Goal: Task Accomplishment & Management: Manage account settings

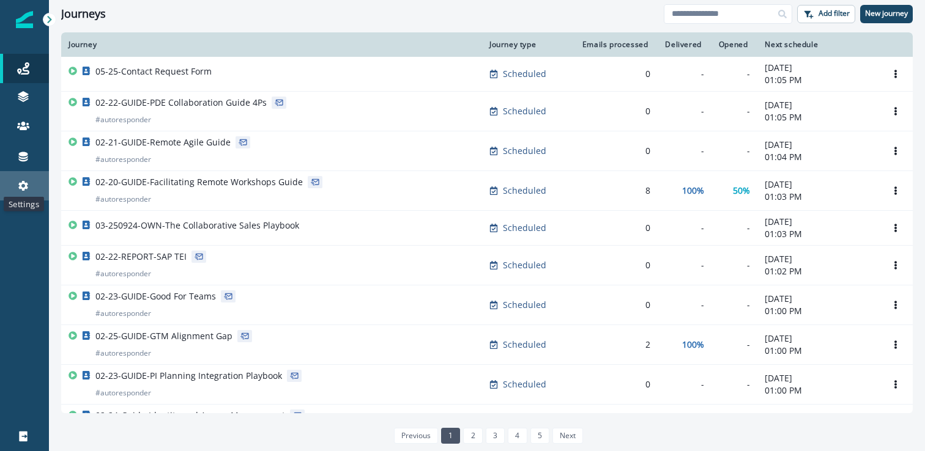
click at [26, 182] on icon at bounding box center [23, 186] width 12 height 12
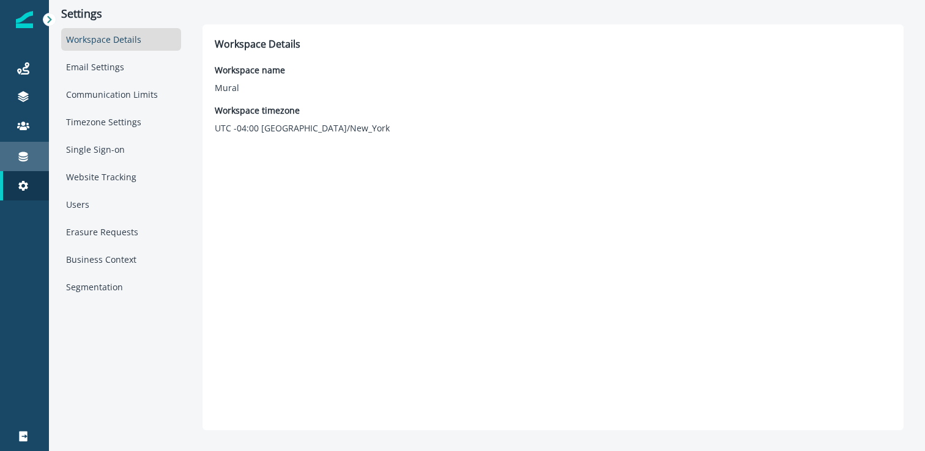
click at [26, 150] on div "Connections" at bounding box center [24, 156] width 39 height 15
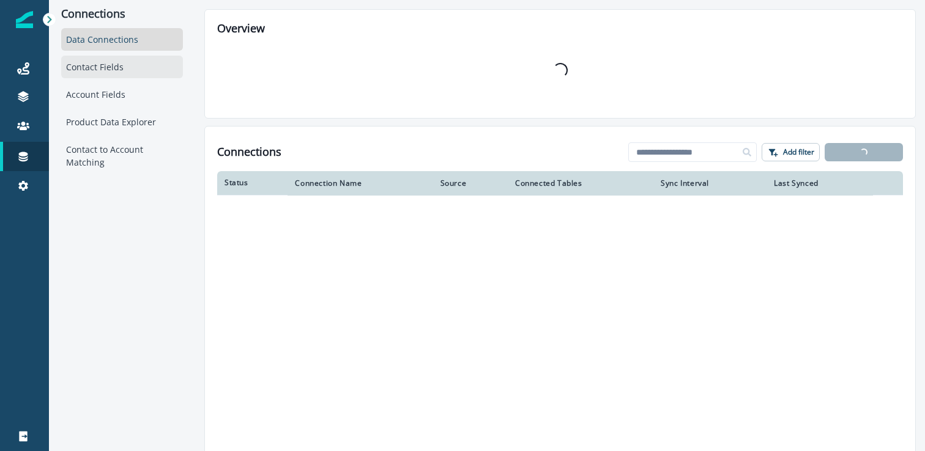
click at [109, 57] on div "Contact Fields" at bounding box center [122, 67] width 122 height 23
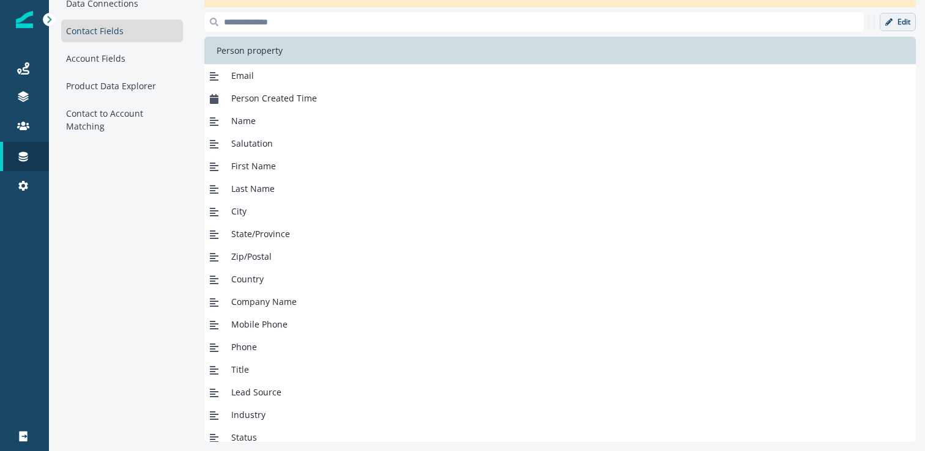
click at [899, 18] on p "Edit" at bounding box center [903, 22] width 13 height 9
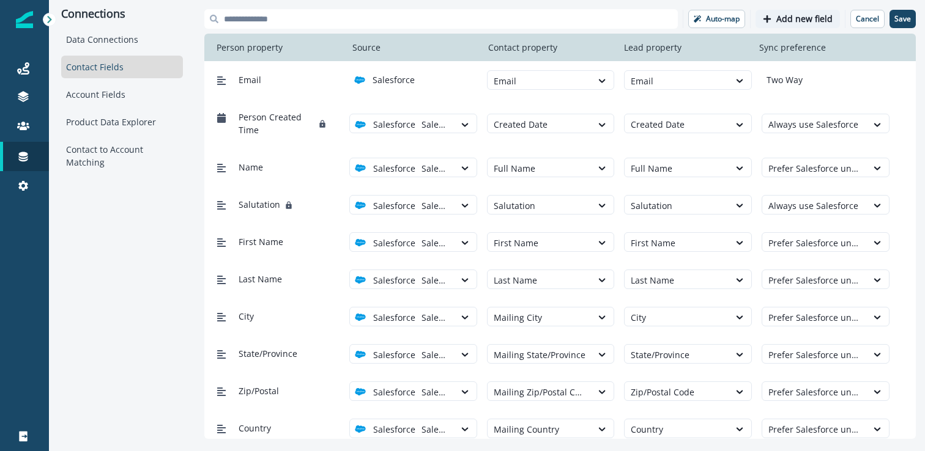
click at [814, 14] on p "Add new field" at bounding box center [804, 19] width 56 height 10
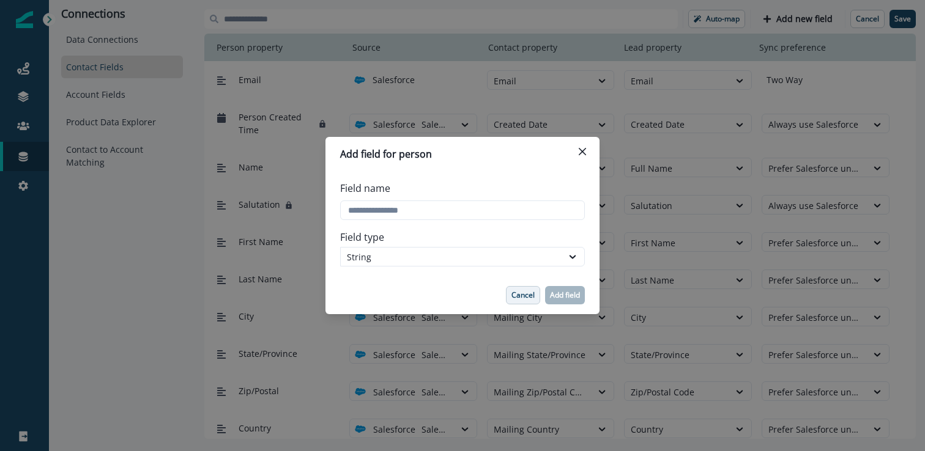
click at [529, 302] on button "Cancel" at bounding box center [523, 295] width 34 height 18
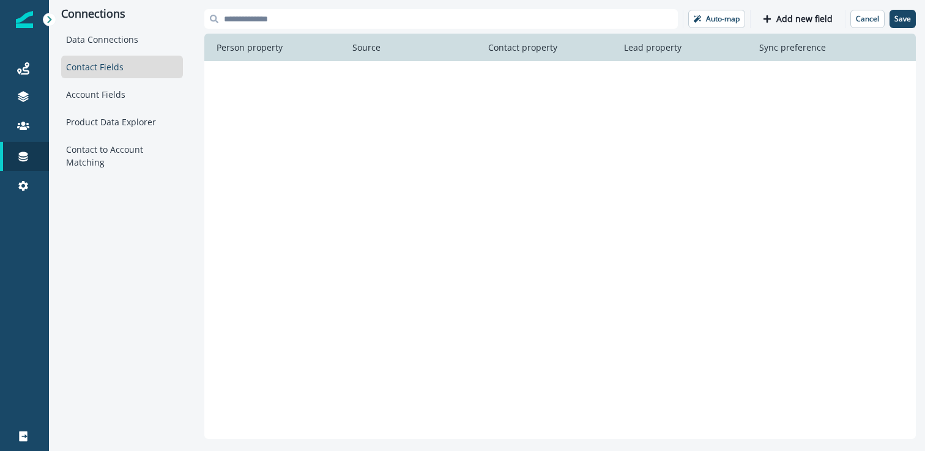
scroll to position [1770, 0]
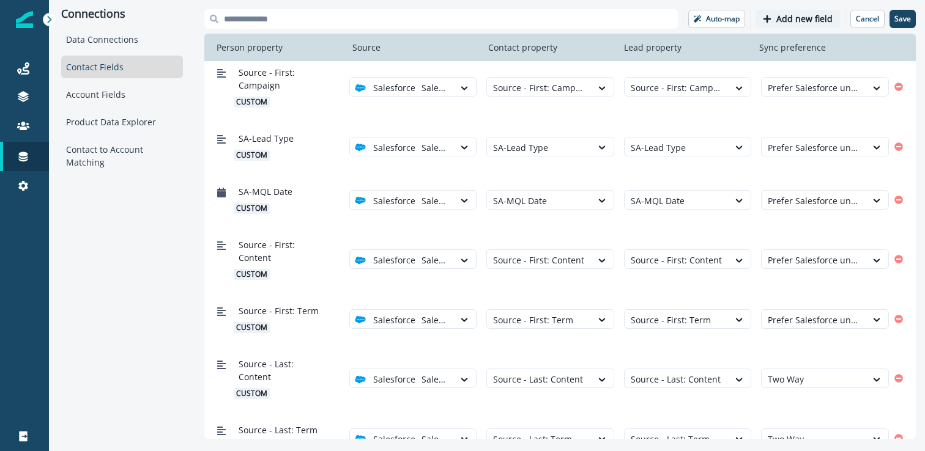
click at [790, 21] on p "Add new field" at bounding box center [804, 19] width 56 height 10
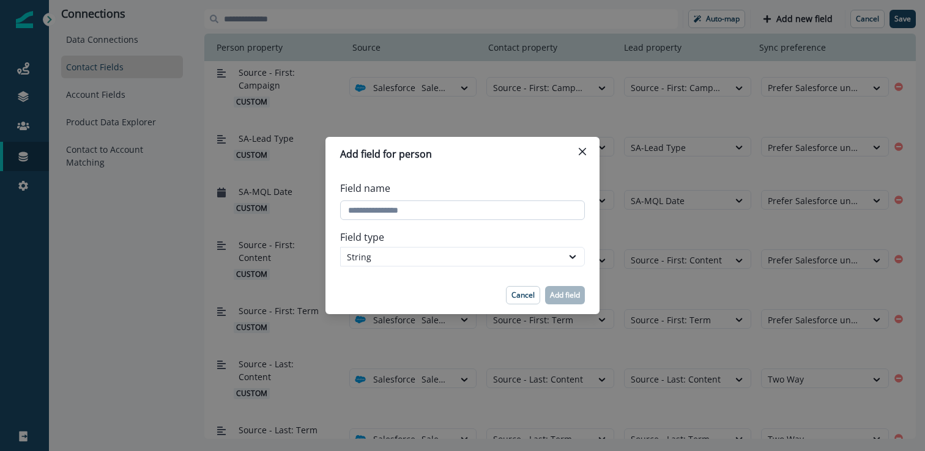
click at [405, 213] on input "Field name" at bounding box center [462, 211] width 245 height 20
type input "*******"
click at [558, 295] on p "Add field" at bounding box center [565, 295] width 30 height 9
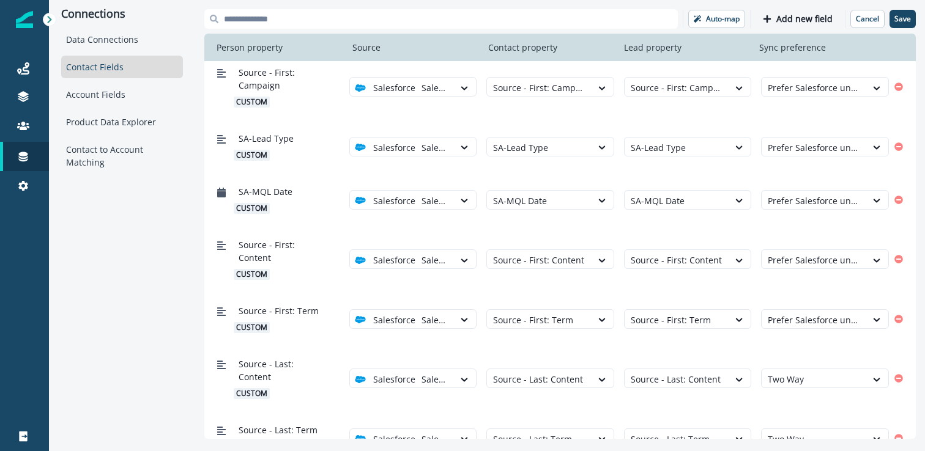
scroll to position [1807, 0]
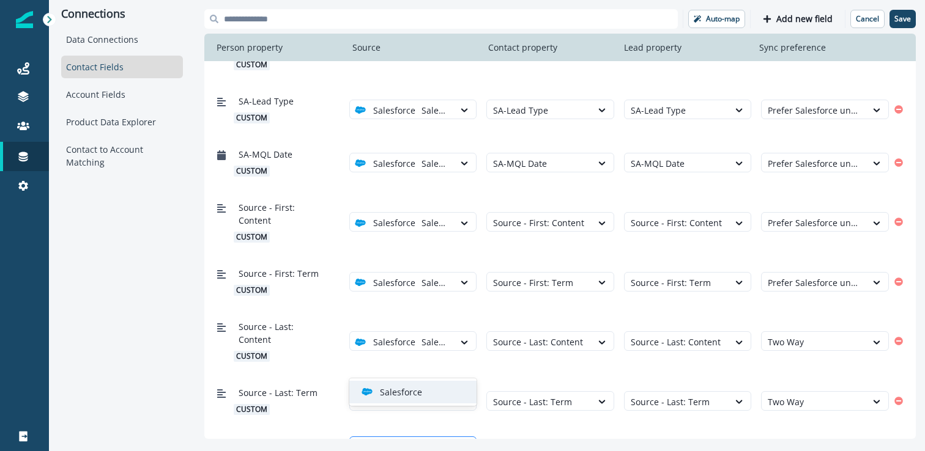
click at [448, 440] on div at bounding box center [408, 447] width 80 height 15
click at [443, 399] on div "Salesforce" at bounding box center [413, 392] width 128 height 23
click at [517, 440] on div at bounding box center [539, 447] width 92 height 15
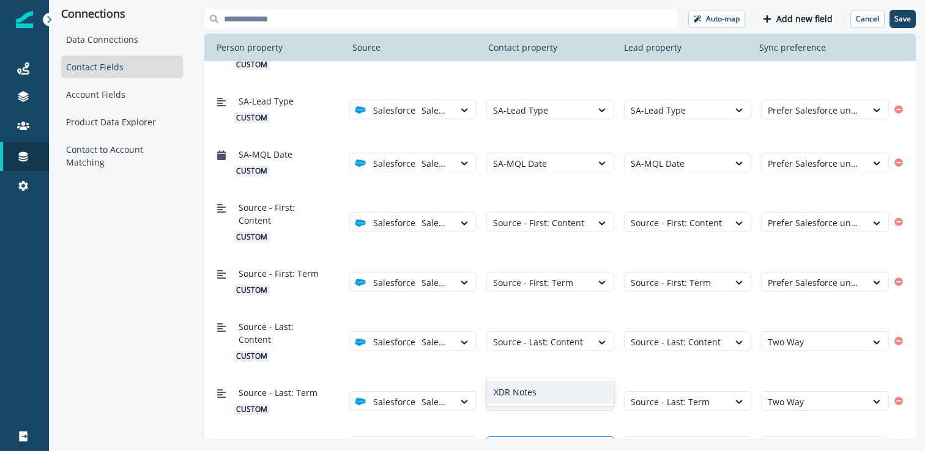
type input "***"
click at [531, 395] on div "XDR Notes" at bounding box center [550, 392] width 128 height 23
click at [671, 440] on div at bounding box center [677, 447] width 92 height 15
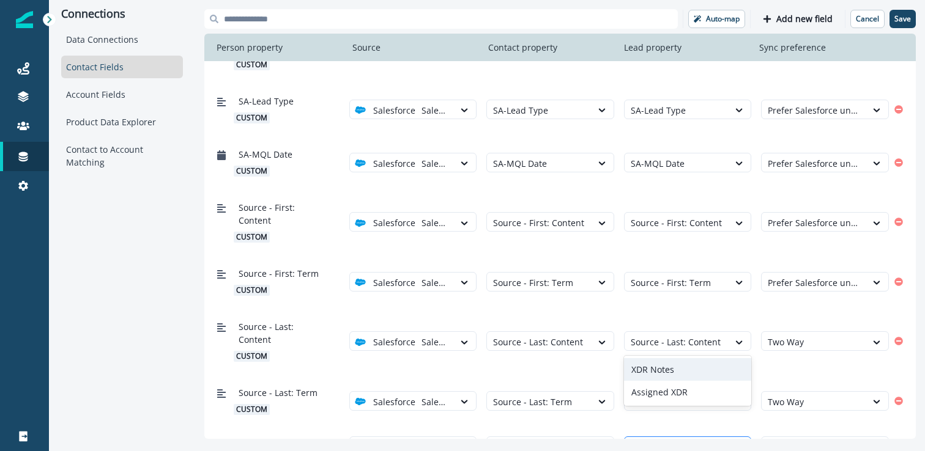
type input "***"
click at [681, 369] on div "XDR Notes" at bounding box center [688, 369] width 128 height 23
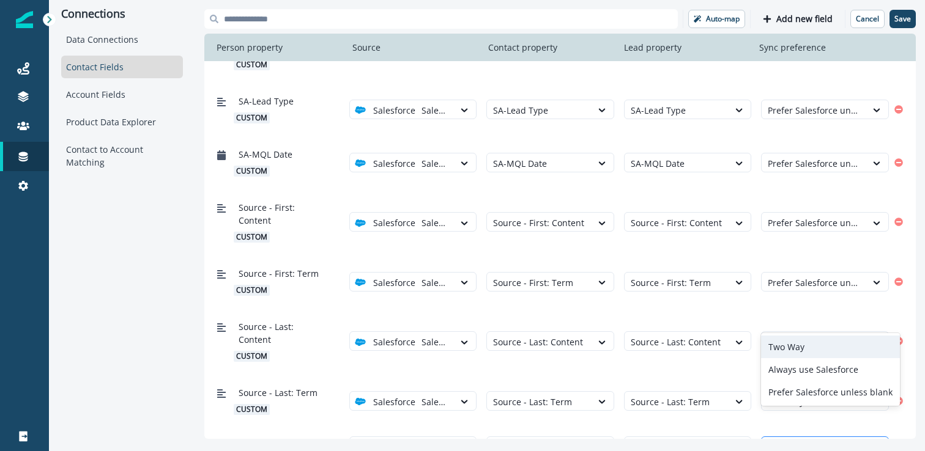
click at [805, 437] on div "Select" at bounding box center [814, 447] width 105 height 20
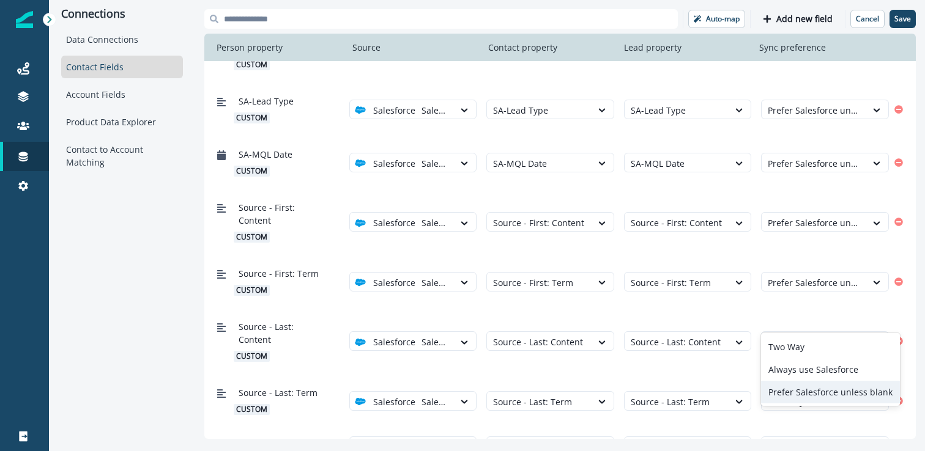
click at [813, 392] on div "Prefer Salesforce unless blank" at bounding box center [830, 392] width 139 height 23
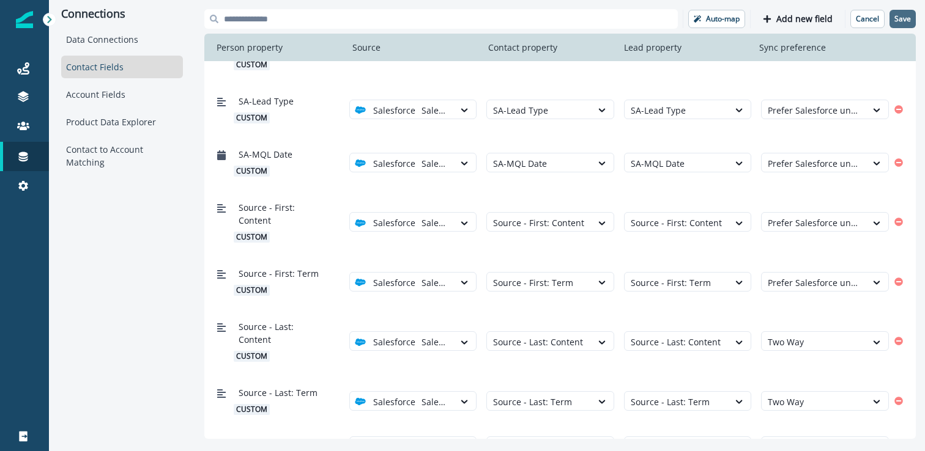
click at [896, 21] on p "Save" at bounding box center [902, 19] width 17 height 9
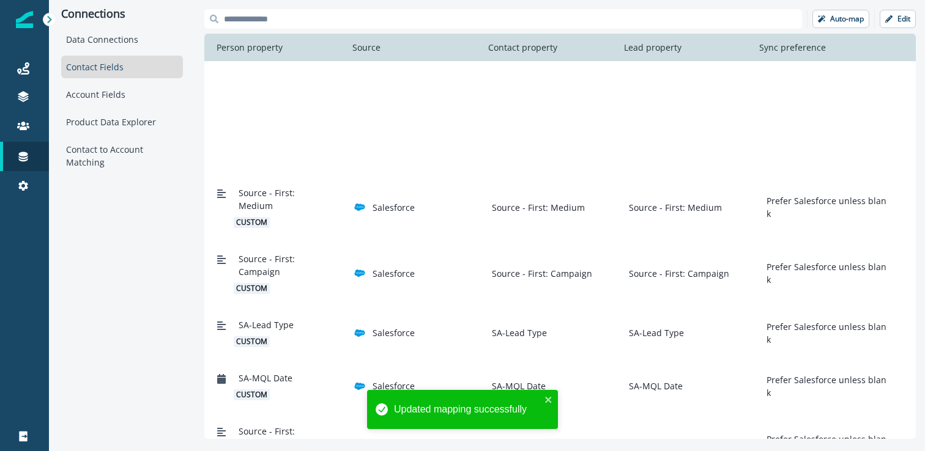
scroll to position [1812, 0]
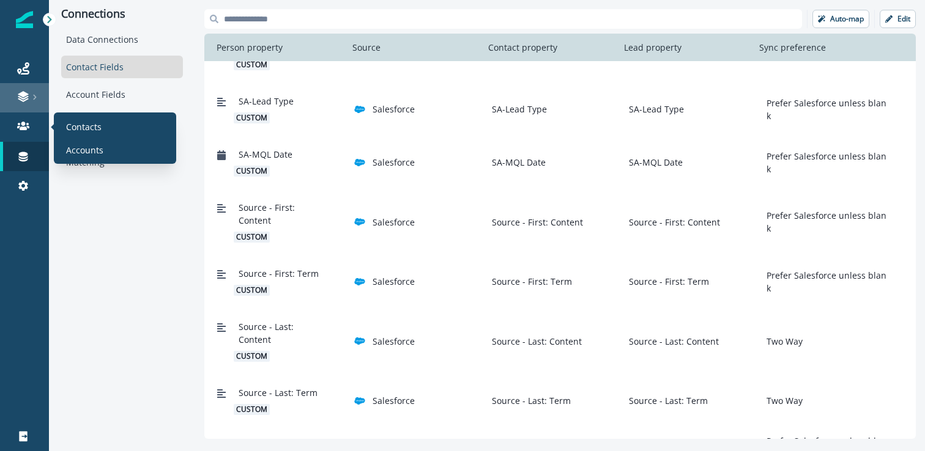
click at [29, 100] on div at bounding box center [24, 97] width 39 height 12
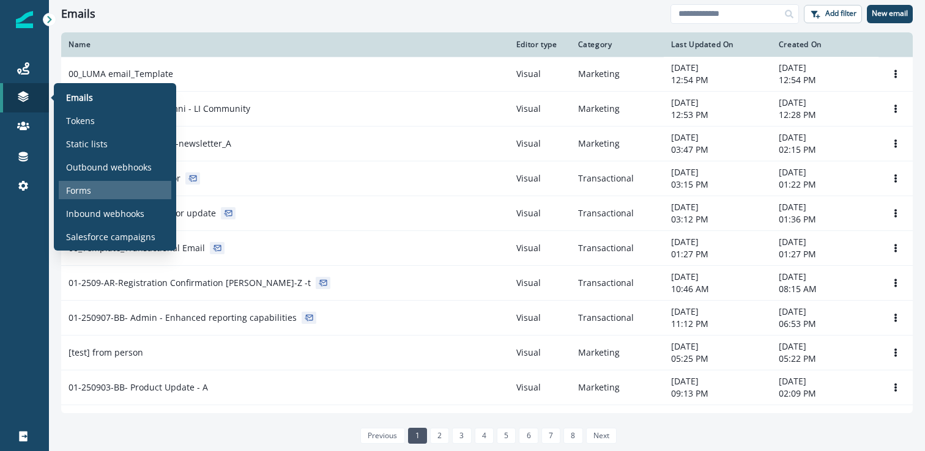
click at [83, 189] on p "Forms" at bounding box center [78, 190] width 25 height 13
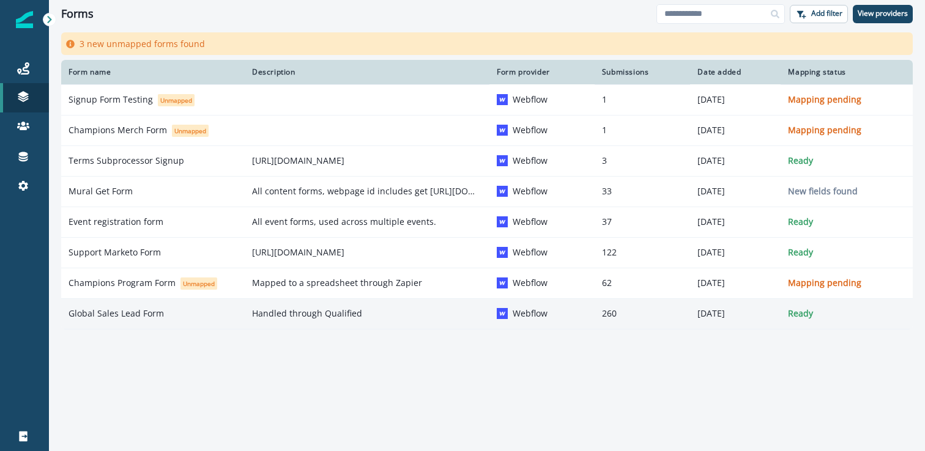
click at [171, 303] on td "Global Sales Lead Form" at bounding box center [153, 314] width 184 height 31
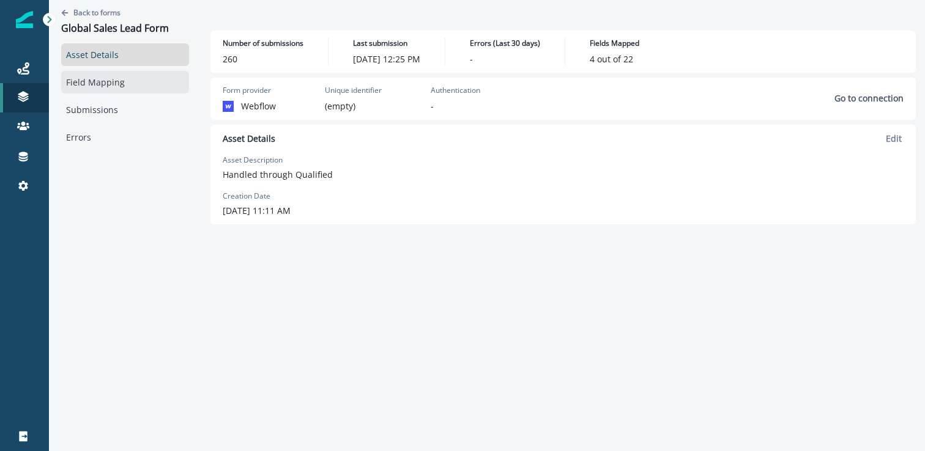
click at [133, 84] on link "Field Mapping" at bounding box center [125, 82] width 128 height 23
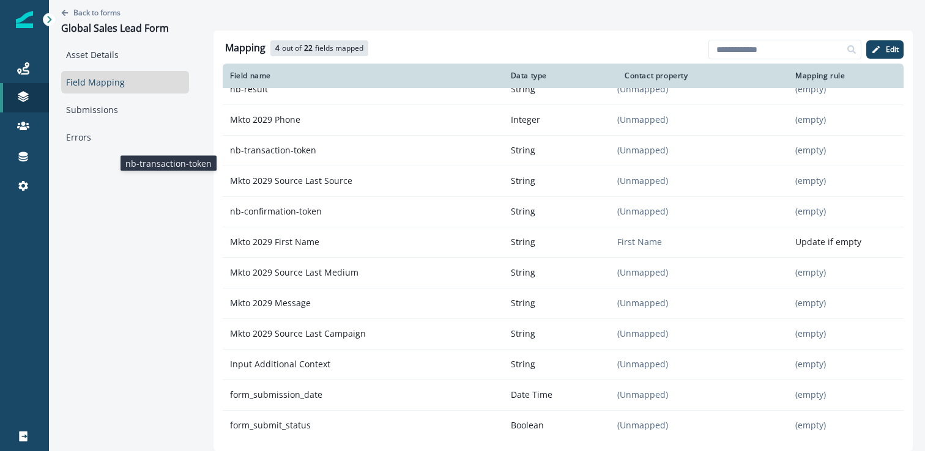
scroll to position [328, 0]
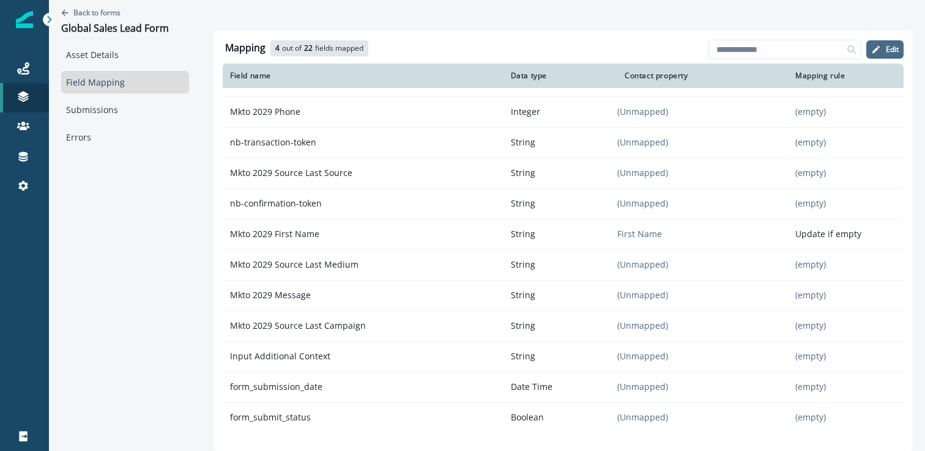
click at [883, 52] on button "Edit" at bounding box center [884, 49] width 37 height 18
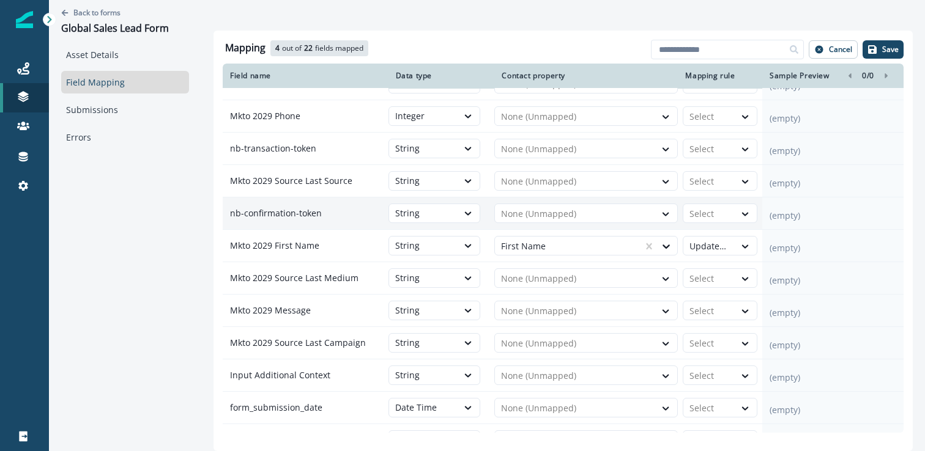
scroll to position [369, 0]
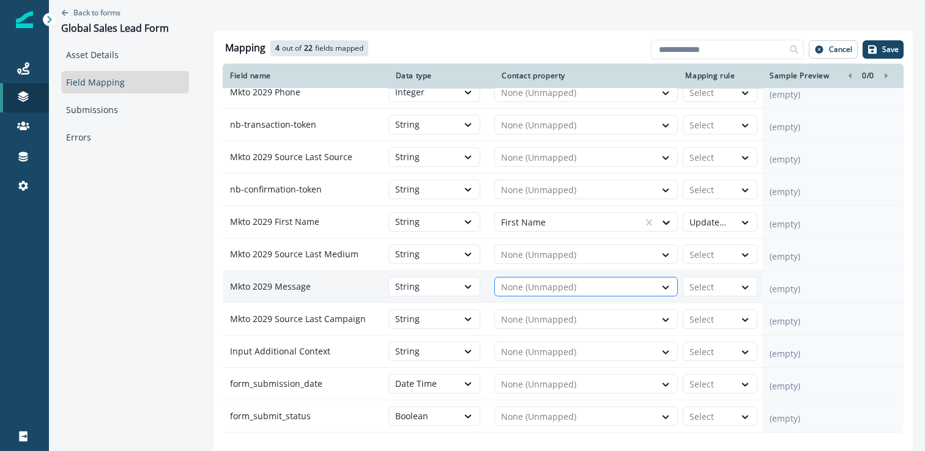
click at [541, 288] on div at bounding box center [575, 287] width 148 height 15
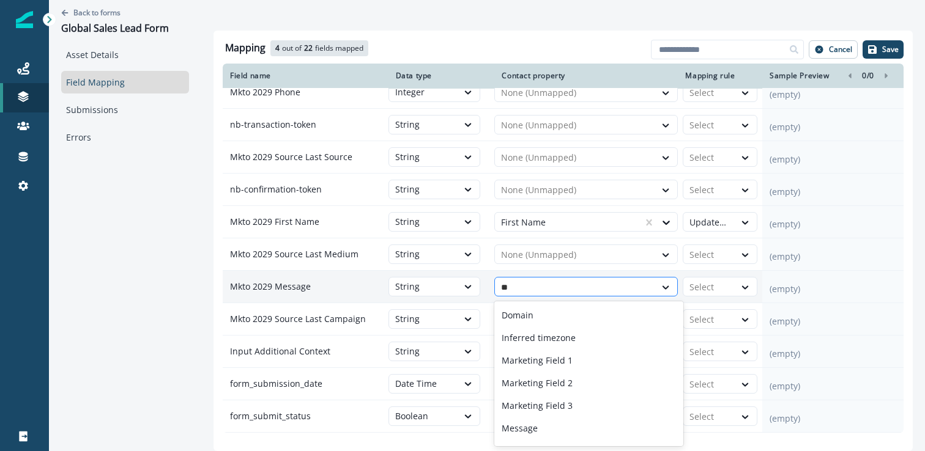
type input "***"
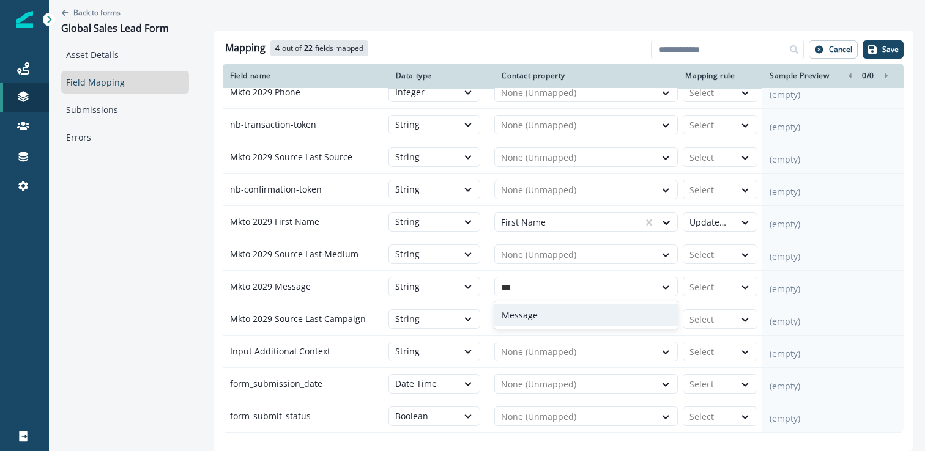
click at [546, 310] on div "Message" at bounding box center [586, 315] width 184 height 23
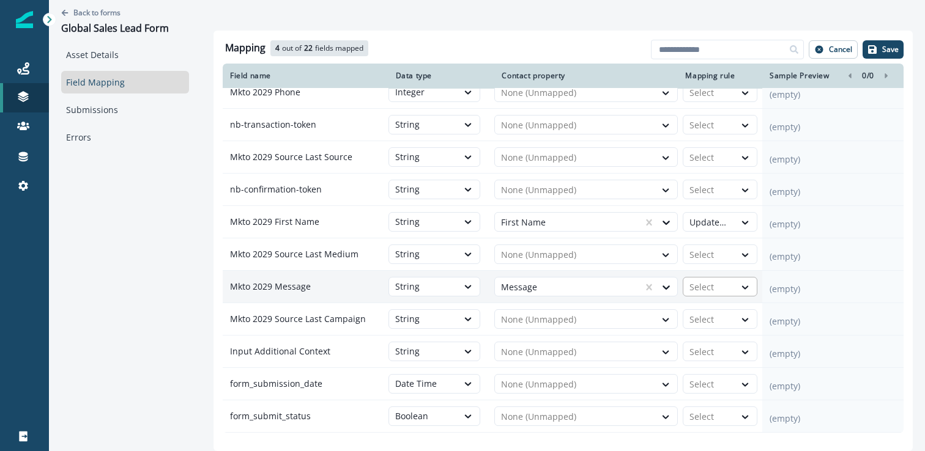
click at [710, 286] on div at bounding box center [708, 287] width 39 height 15
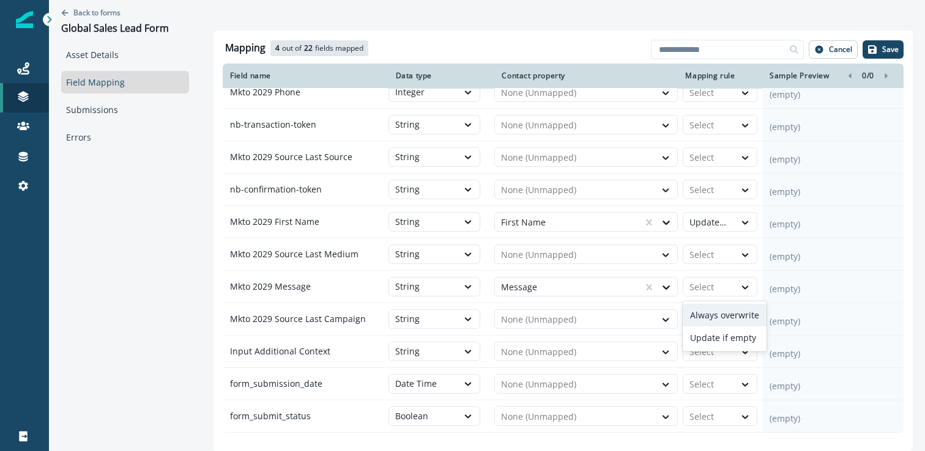
click at [722, 315] on div "Always overwrite" at bounding box center [725, 315] width 84 height 23
click at [881, 53] on button "Save" at bounding box center [883, 49] width 41 height 18
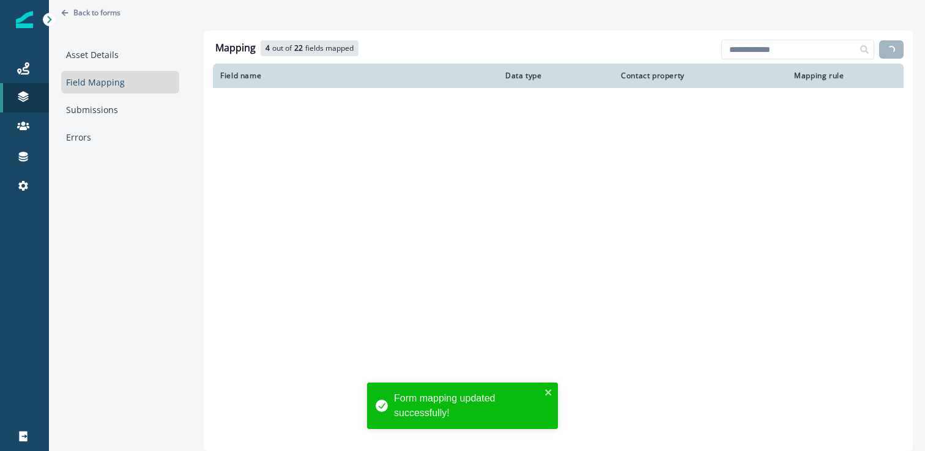
scroll to position [328, 0]
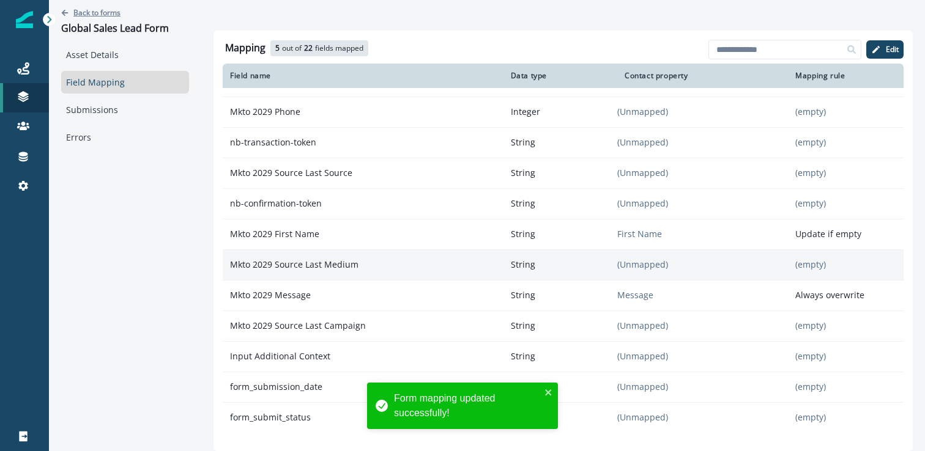
click at [103, 10] on p "Back to forms" at bounding box center [96, 12] width 47 height 10
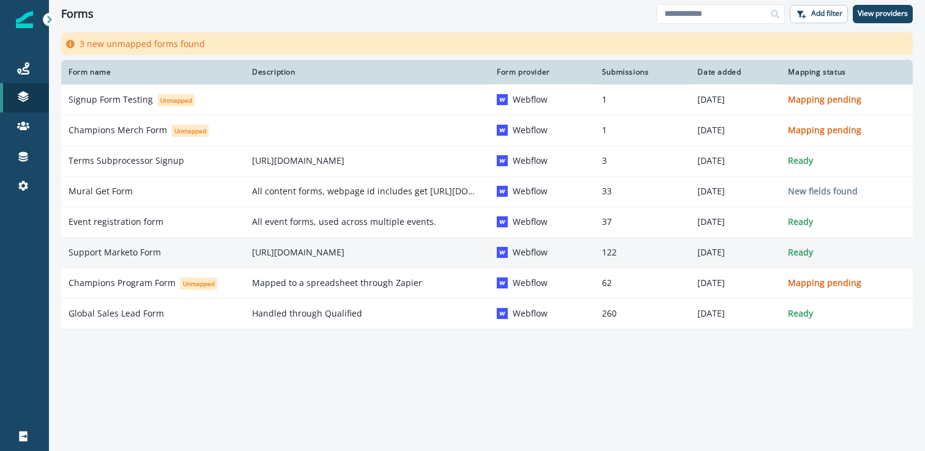
click at [206, 264] on td "Support Marketo Form" at bounding box center [153, 252] width 184 height 31
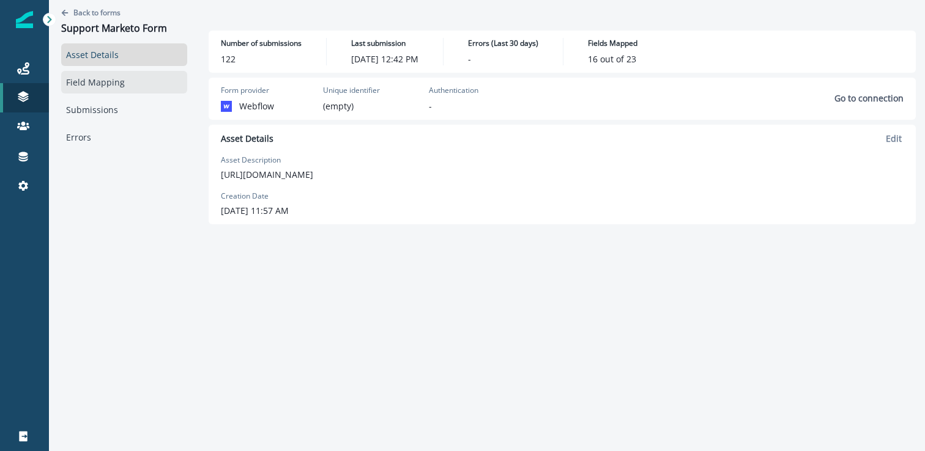
click at [144, 90] on link "Field Mapping" at bounding box center [124, 82] width 126 height 23
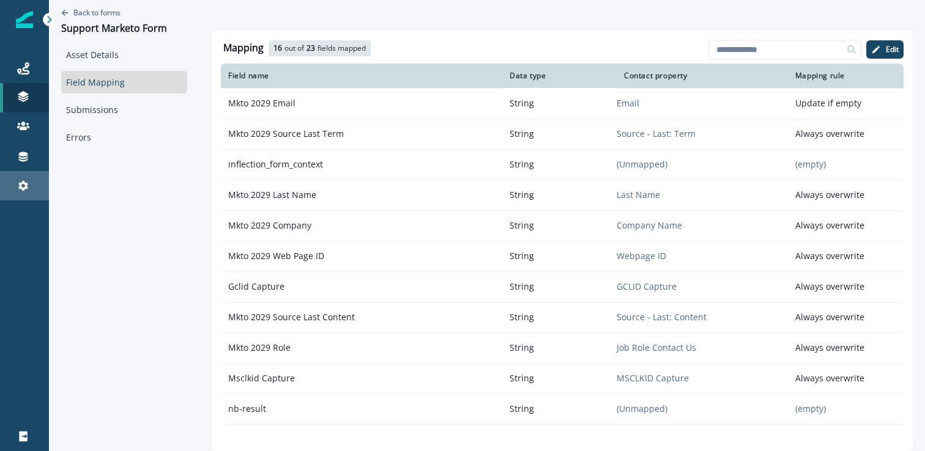
click at [10, 195] on link "Settings" at bounding box center [24, 185] width 49 height 29
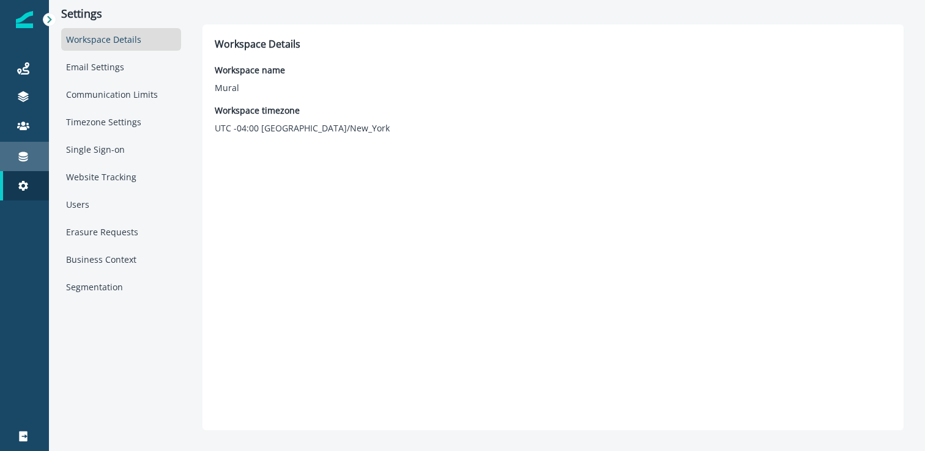
click at [32, 150] on div "Connections" at bounding box center [24, 156] width 39 height 15
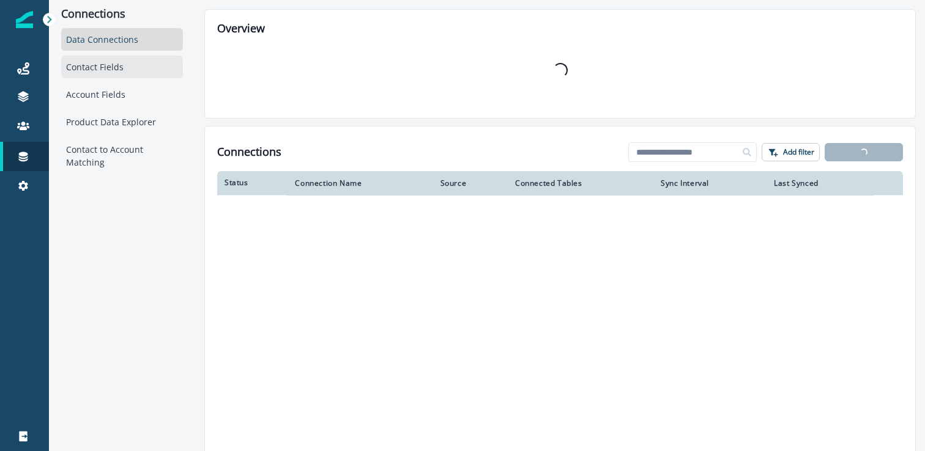
click at [94, 62] on div "Contact Fields" at bounding box center [122, 67] width 122 height 23
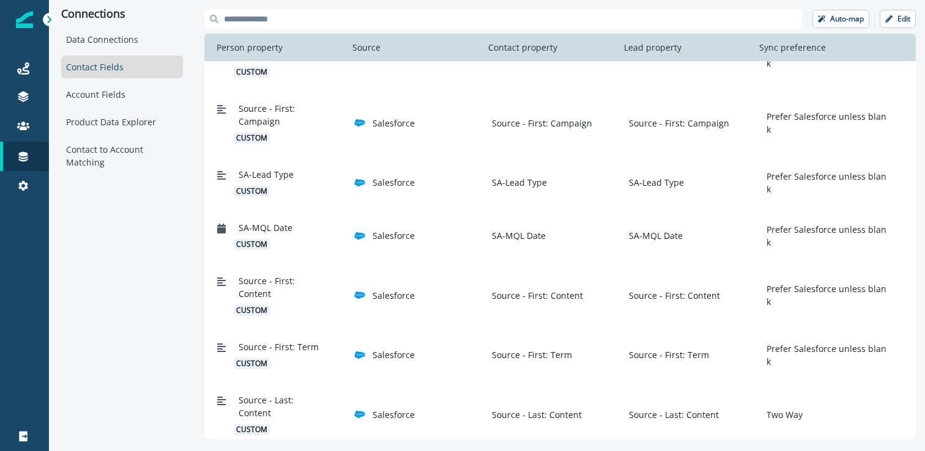
scroll to position [1812, 0]
